Goal: Communication & Community: Answer question/provide support

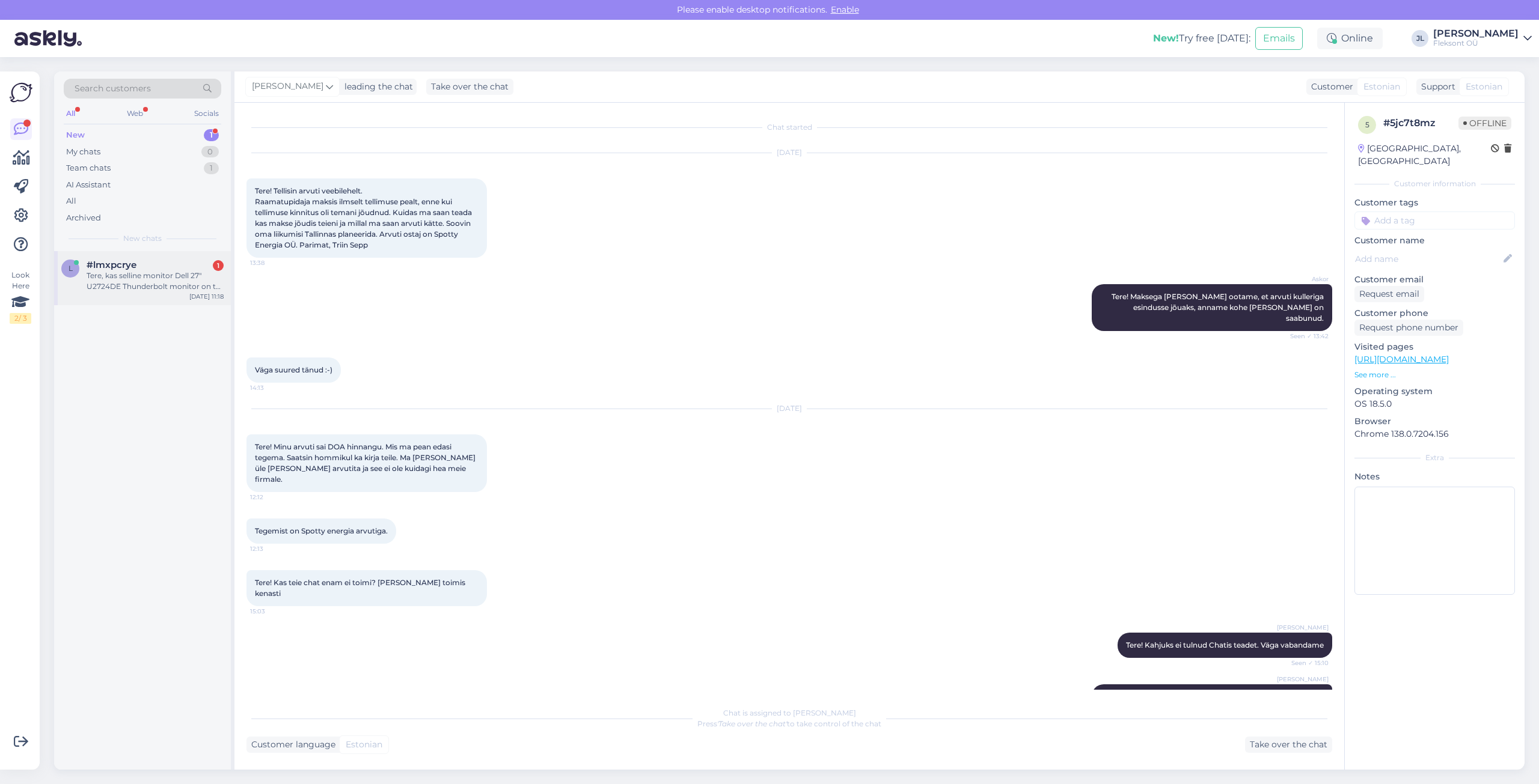
scroll to position [478, 0]
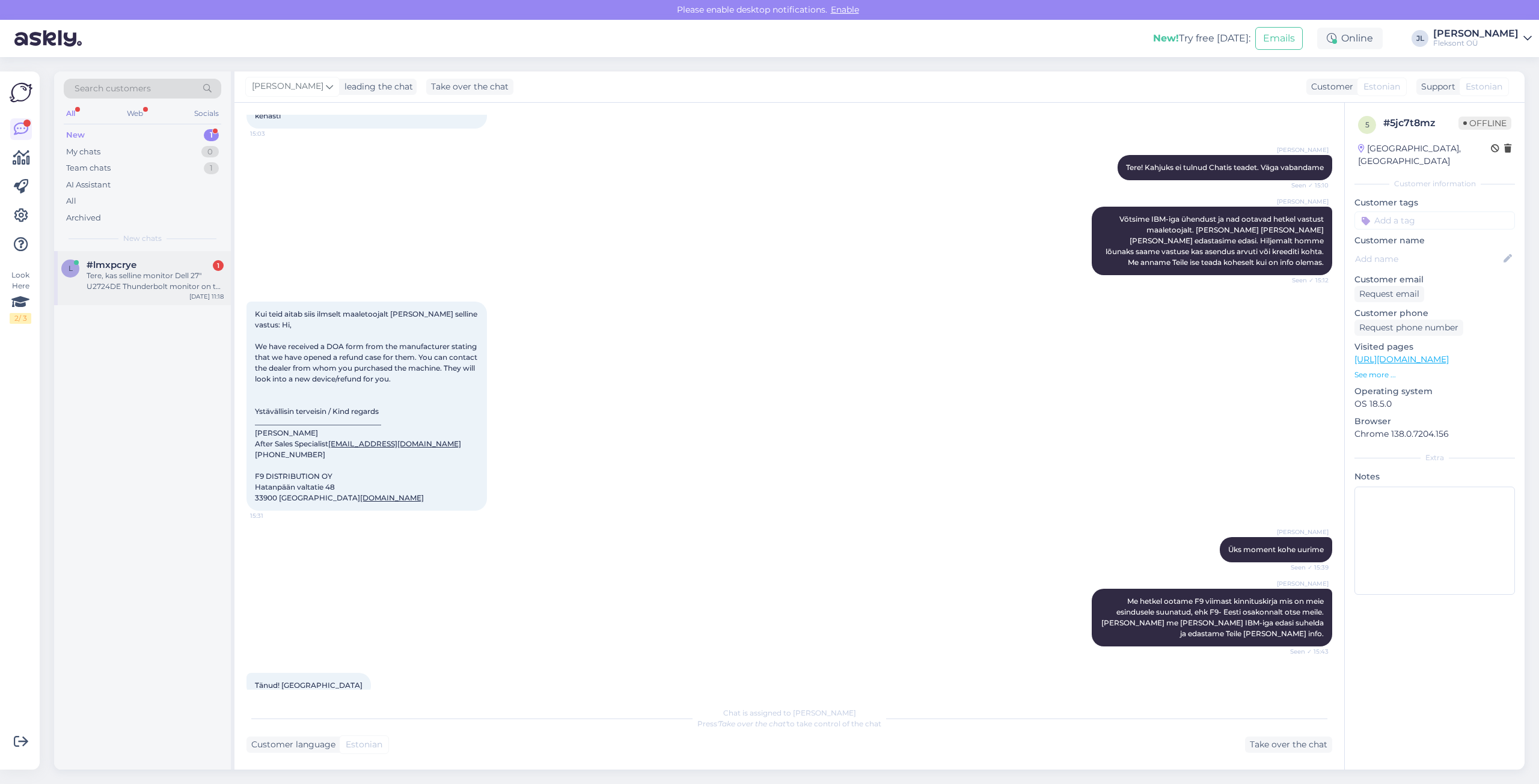
click at [160, 278] on div "Tere, kas selline monitor Dell 27" U2724DE Thunderbolt monitor on teil kohapeal…" at bounding box center [155, 281] width 137 height 21
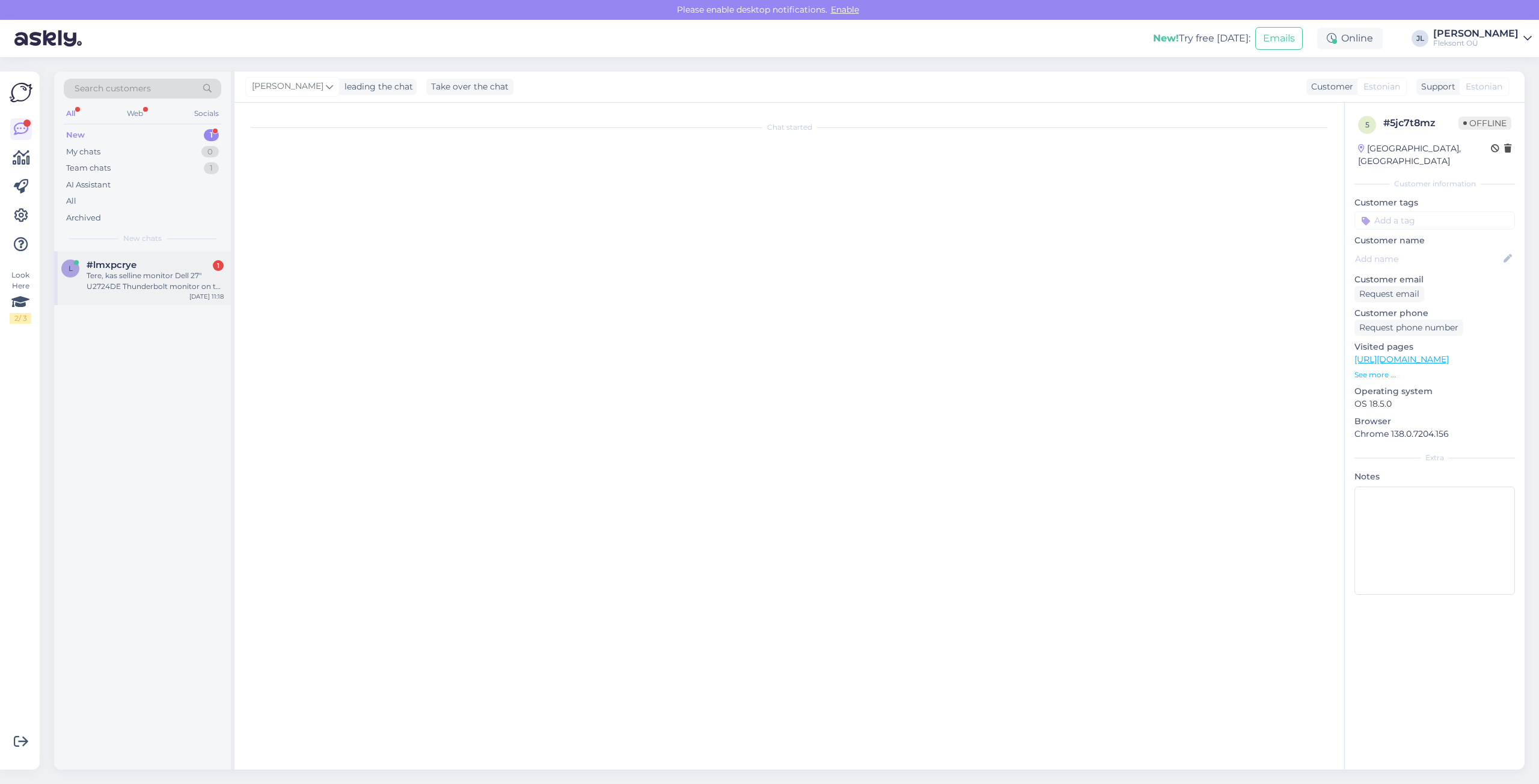
scroll to position [0, 0]
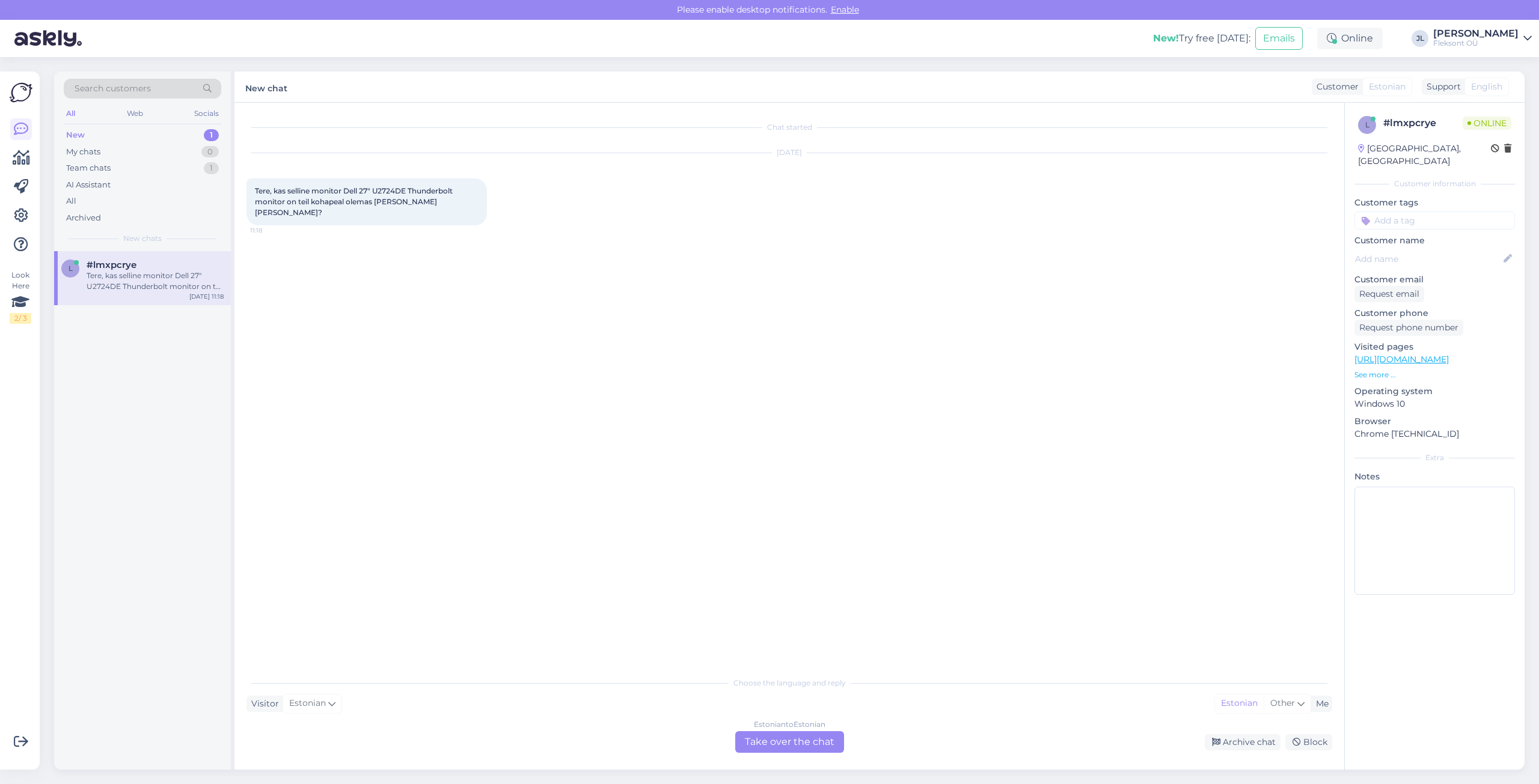
click at [1366, 370] on p "See more ..." at bounding box center [1435, 375] width 161 height 11
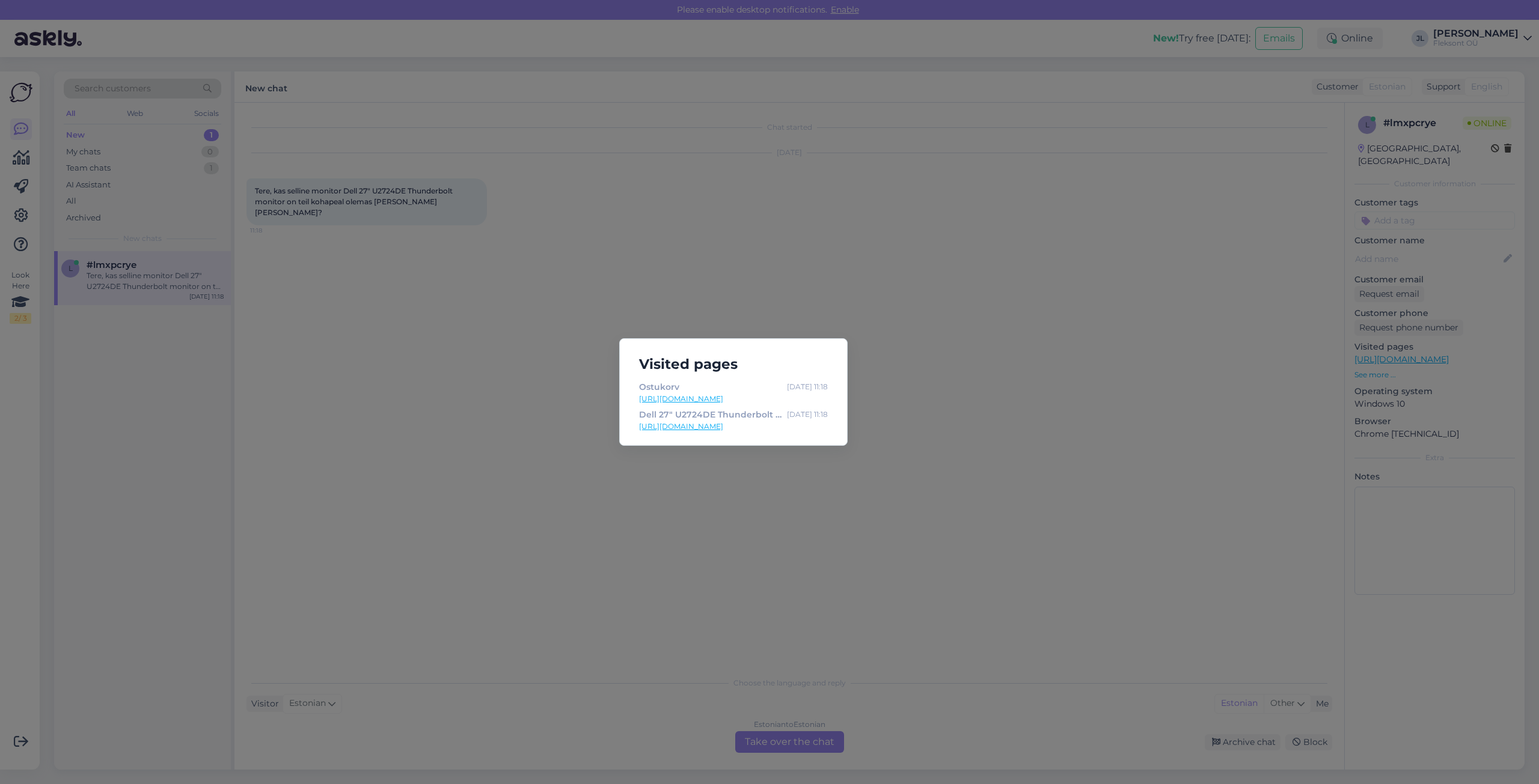
click at [579, 263] on div "Visited pages Ostukorv [DATE] 11:18 [URL][DOMAIN_NAME] Dell 27" U2724DE Thunder…" at bounding box center [769, 392] width 1539 height 784
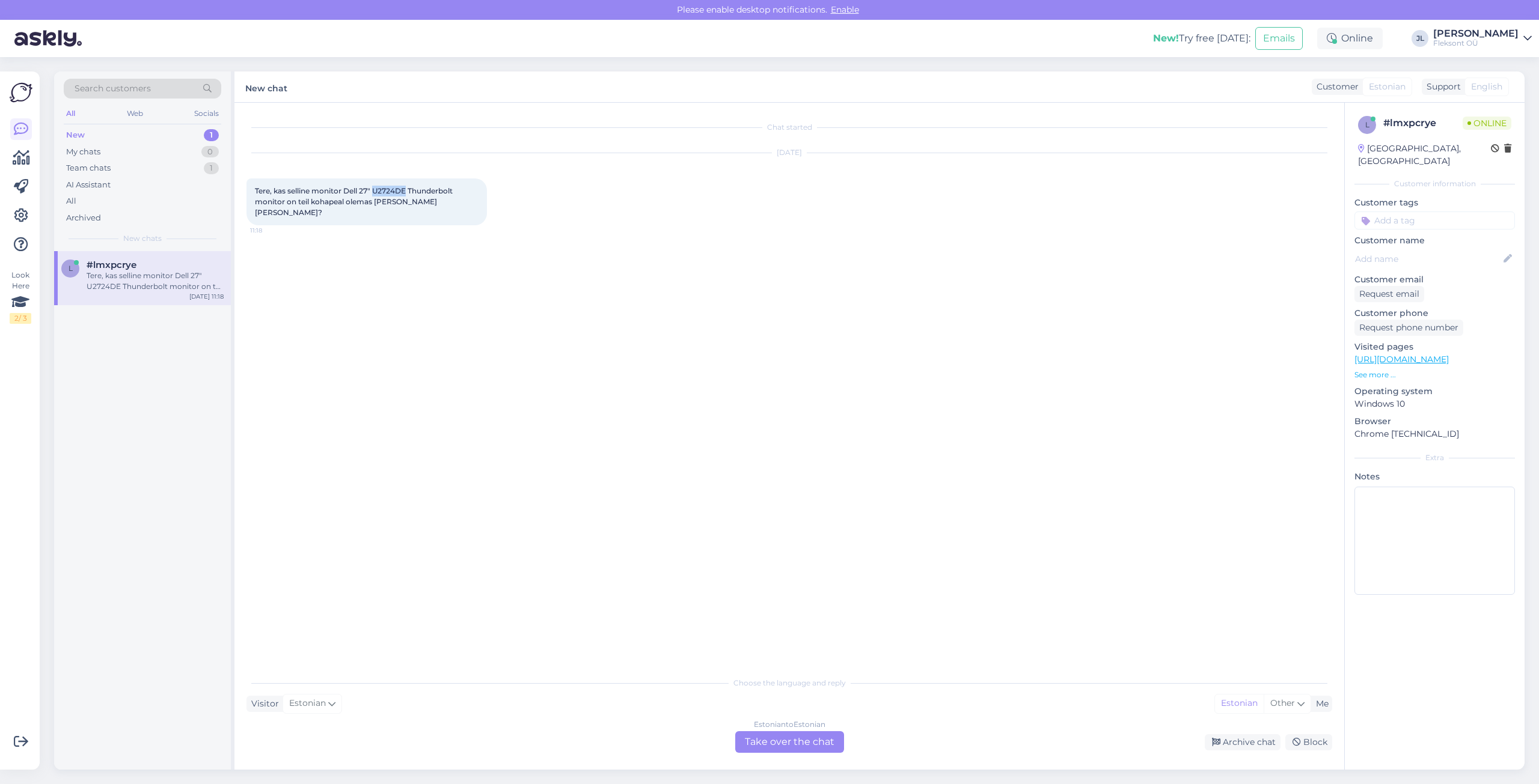
drag, startPoint x: 375, startPoint y: 191, endPoint x: 407, endPoint y: 190, distance: 32.0
click at [407, 190] on span "Tere, kas selline monitor Dell 27" U2724DE Thunderbolt monitor on teil kohapeal…" at bounding box center [355, 201] width 200 height 31
copy span "U2724DE"
drag, startPoint x: 554, startPoint y: 214, endPoint x: 554, endPoint y: 194, distance: 20.0
click at [554, 203] on div "[DATE] Tere, kas selline monitor Dell 27" U2724DE Thunderbolt monitor on teil k…" at bounding box center [789, 189] width 1085 height 99
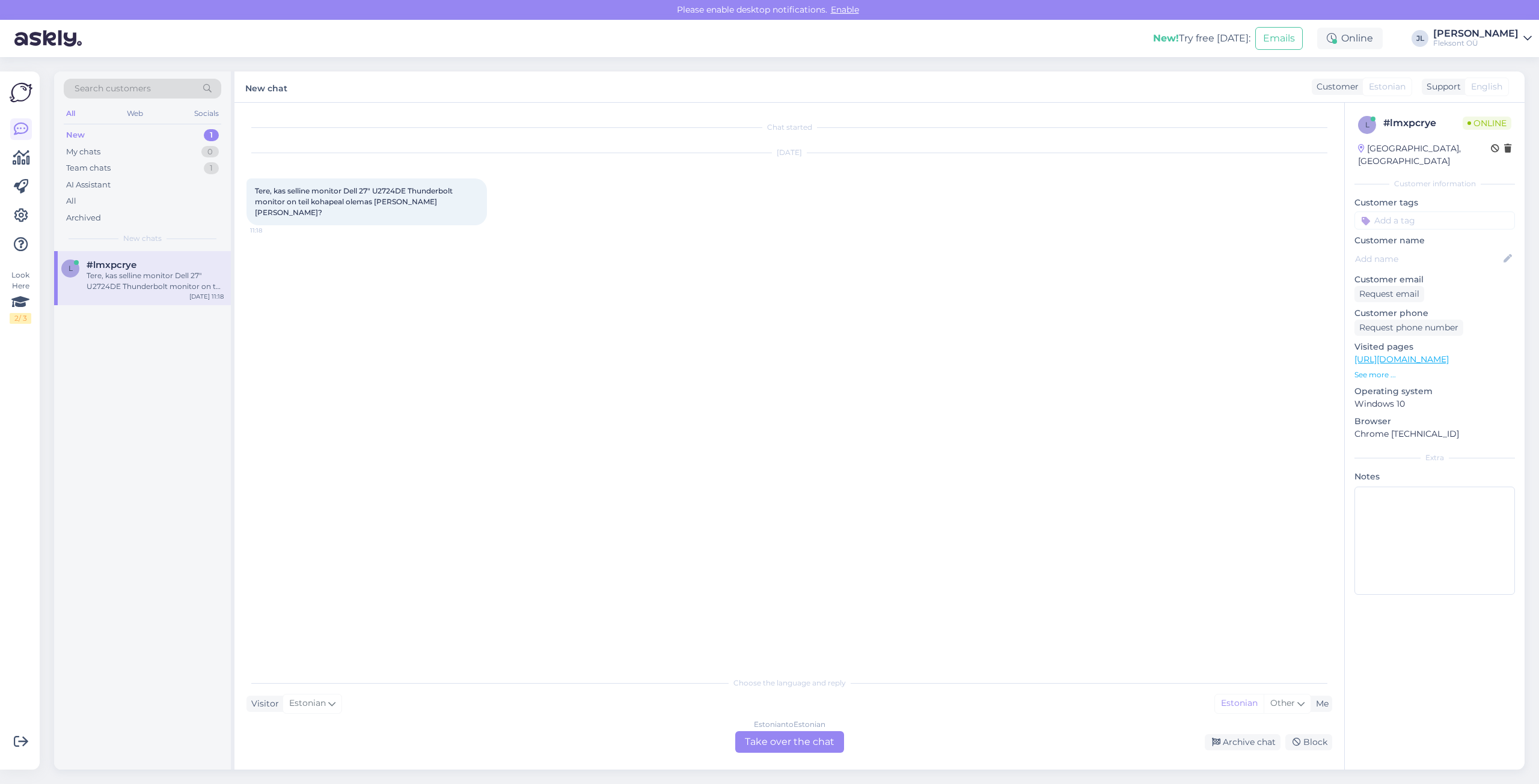
click at [1366, 370] on p "See more ..." at bounding box center [1435, 375] width 161 height 11
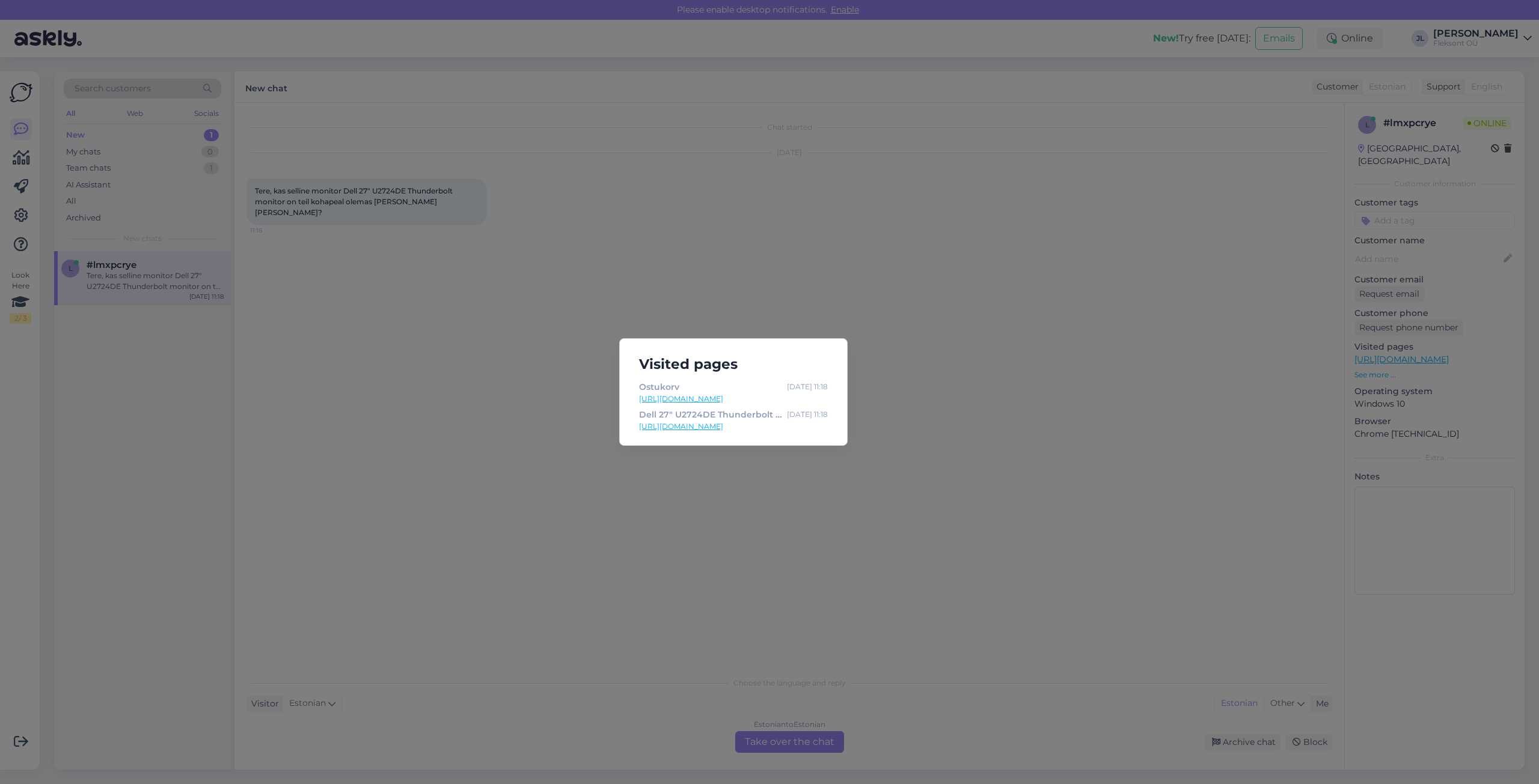
click at [881, 365] on div "Visited pages Ostukorv [DATE] 11:18 [URL][DOMAIN_NAME] Dell 27" U2724DE Thunder…" at bounding box center [769, 392] width 1539 height 784
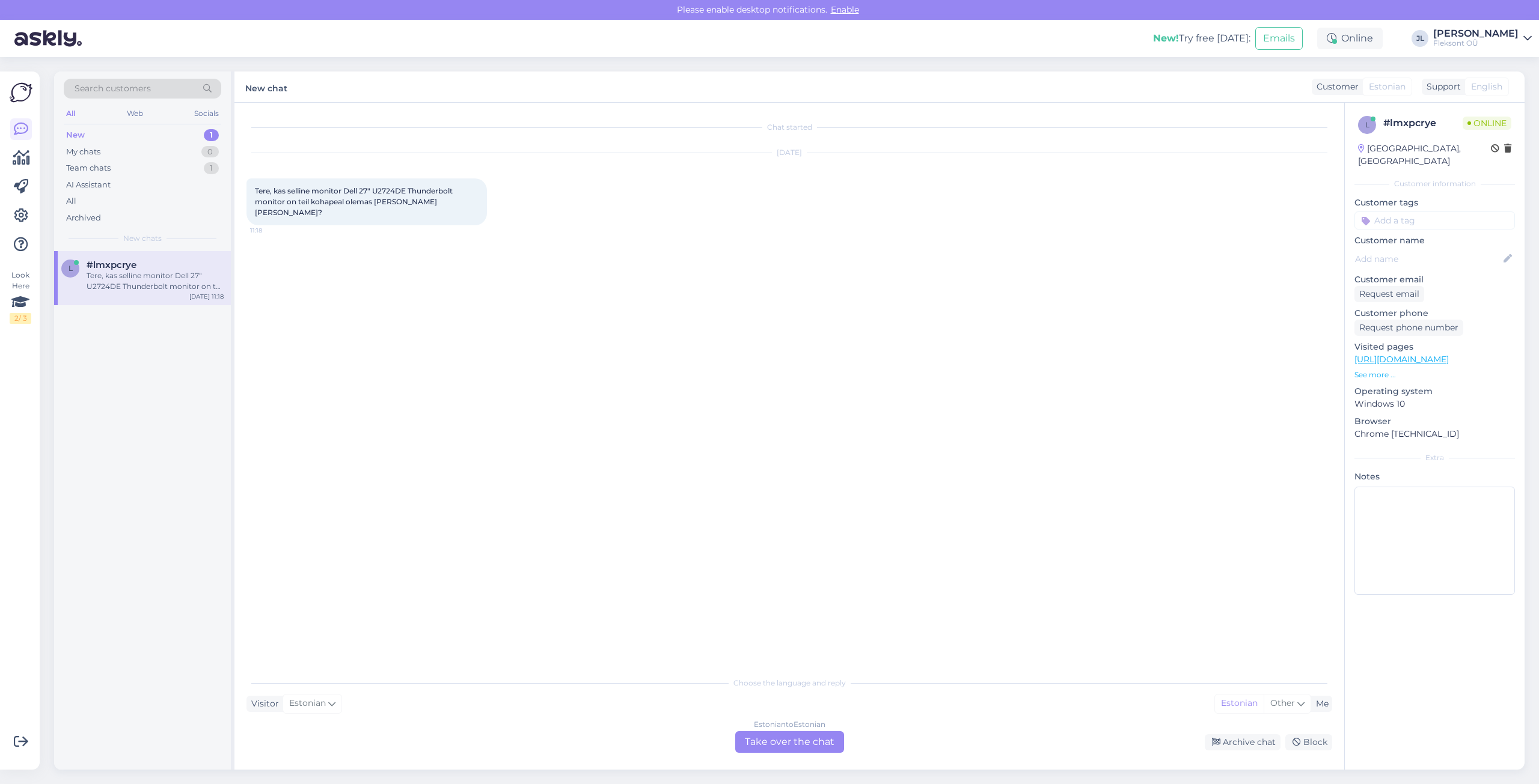
click at [799, 744] on div "Estonian to Estonian Take over the chat" at bounding box center [790, 742] width 109 height 21
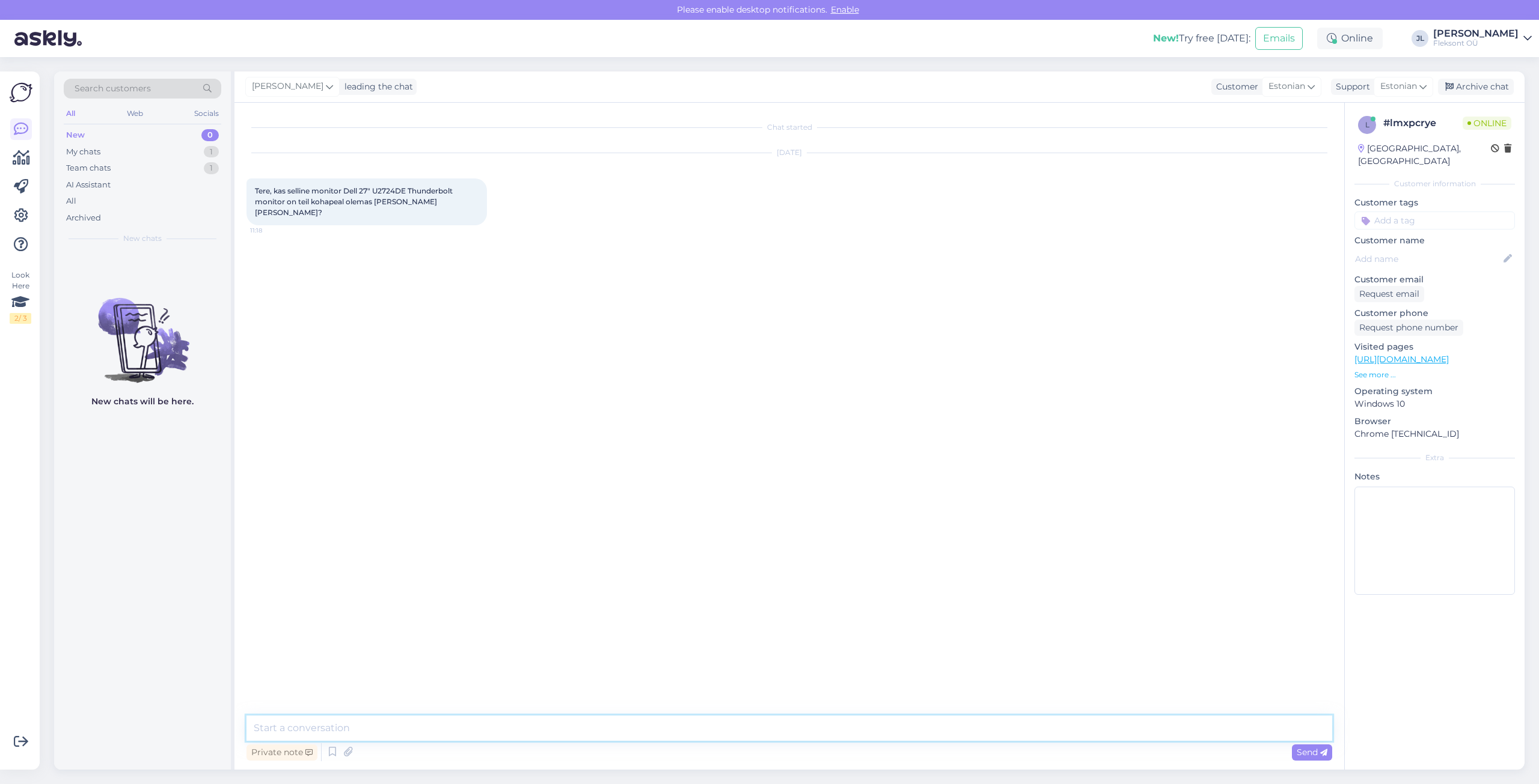
click at [715, 735] on textarea at bounding box center [789, 728] width 1085 height 25
type textarea "Tere! Jah, see monitor on olemas nii Tallinna kui ka Tartu esinduses."
click at [1117, 604] on div "Chat started [DATE] Tere, kas selline monitor Dell 27" U2724DE Thunderbolt moni…" at bounding box center [794, 410] width 1096 height 590
click at [1311, 746] on span "Send" at bounding box center [1312, 752] width 31 height 11
